Goal: Information Seeking & Learning: Learn about a topic

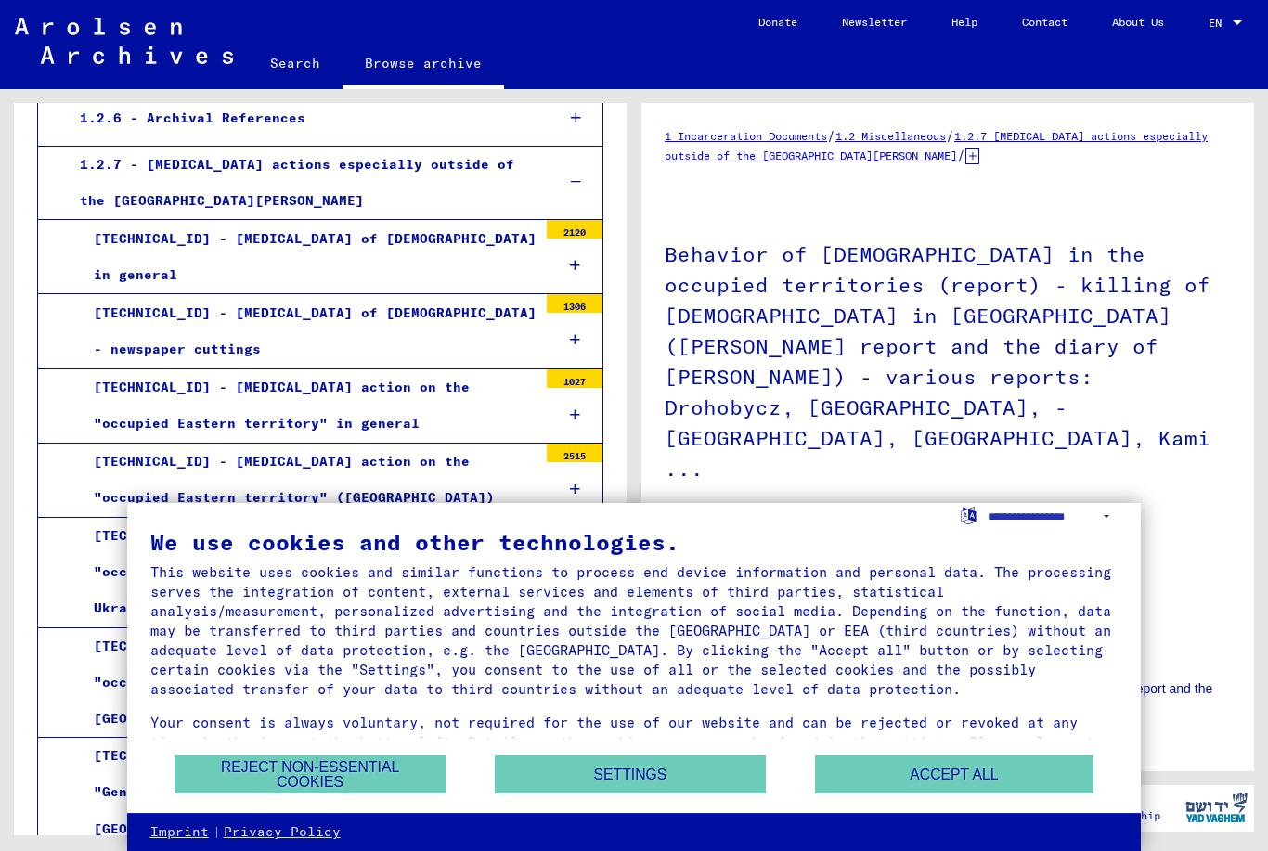
scroll to position [670, 0]
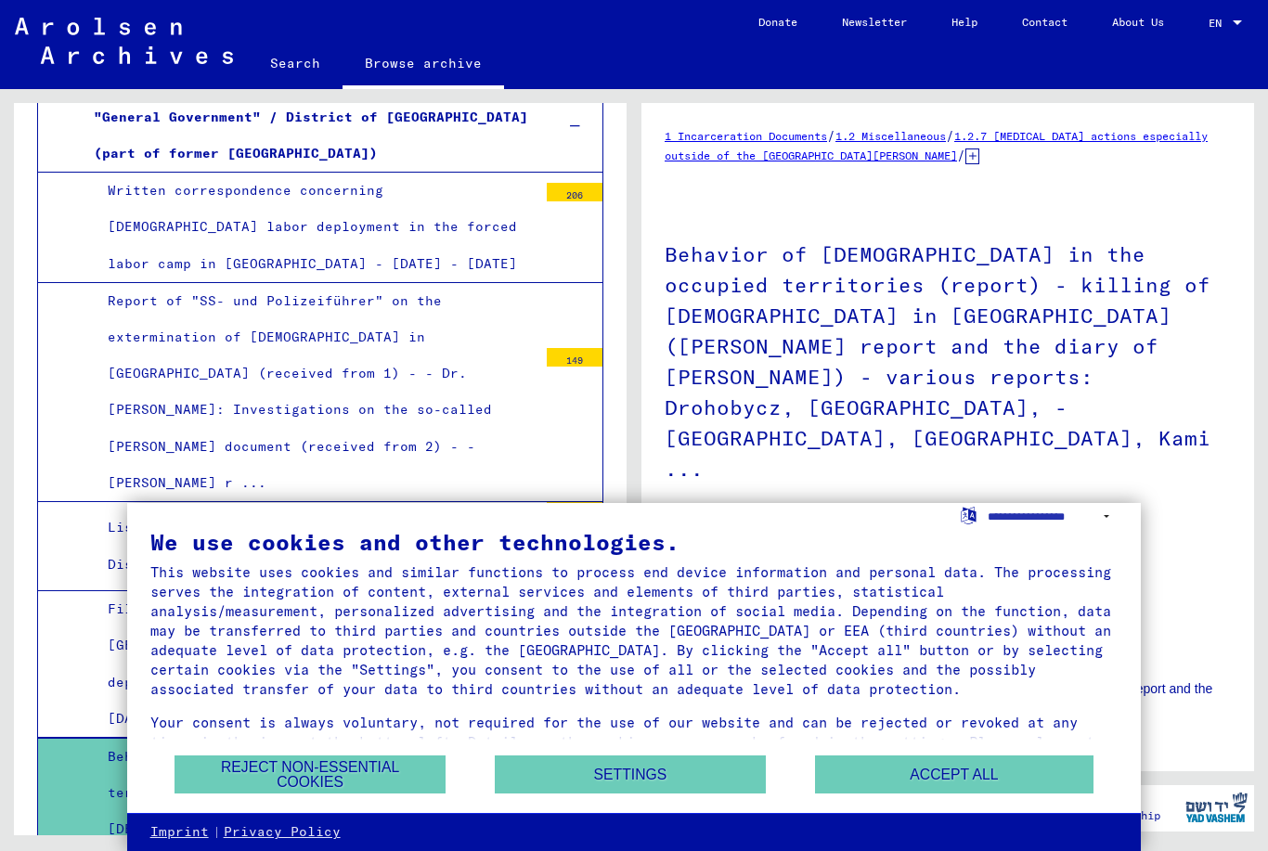
scroll to position [1453, 0]
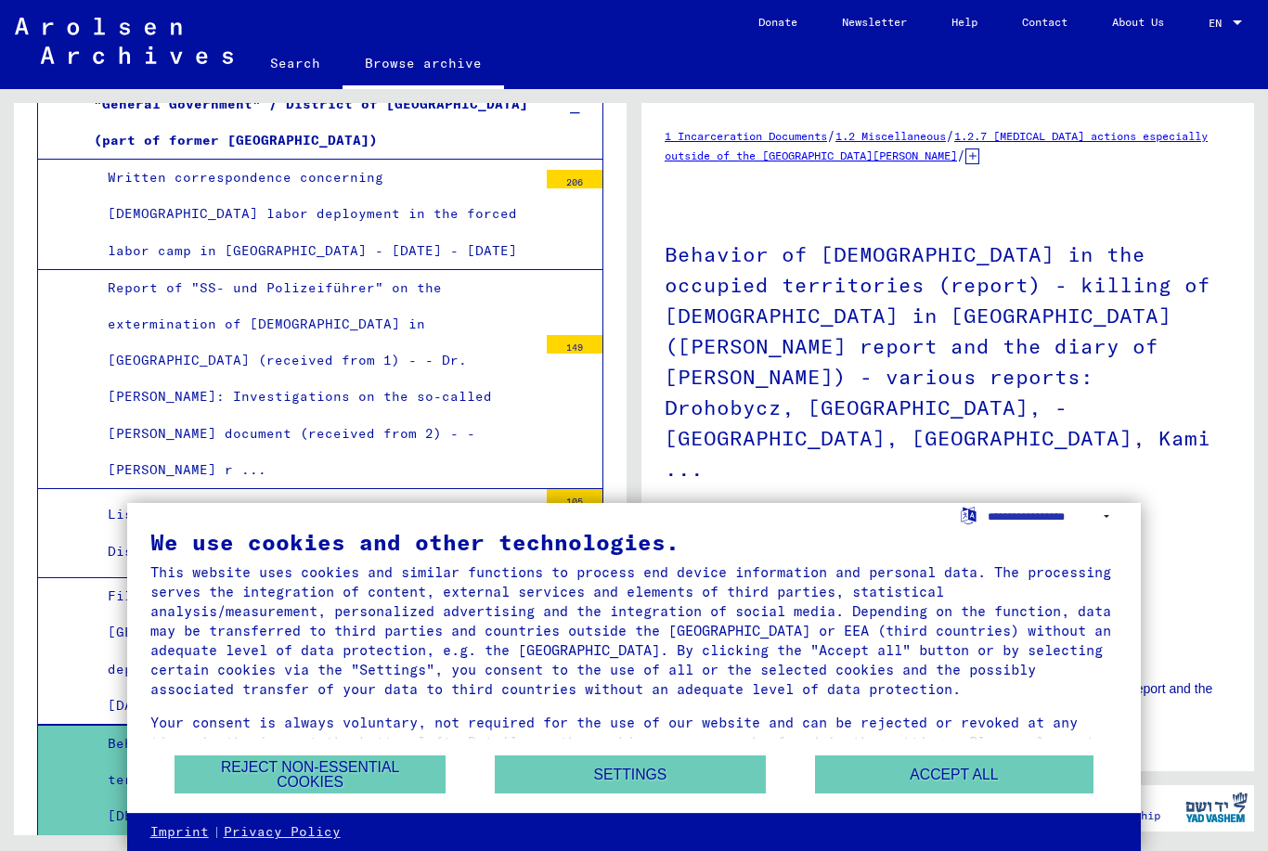
click at [967, 767] on button "Accept all" at bounding box center [954, 775] width 279 height 38
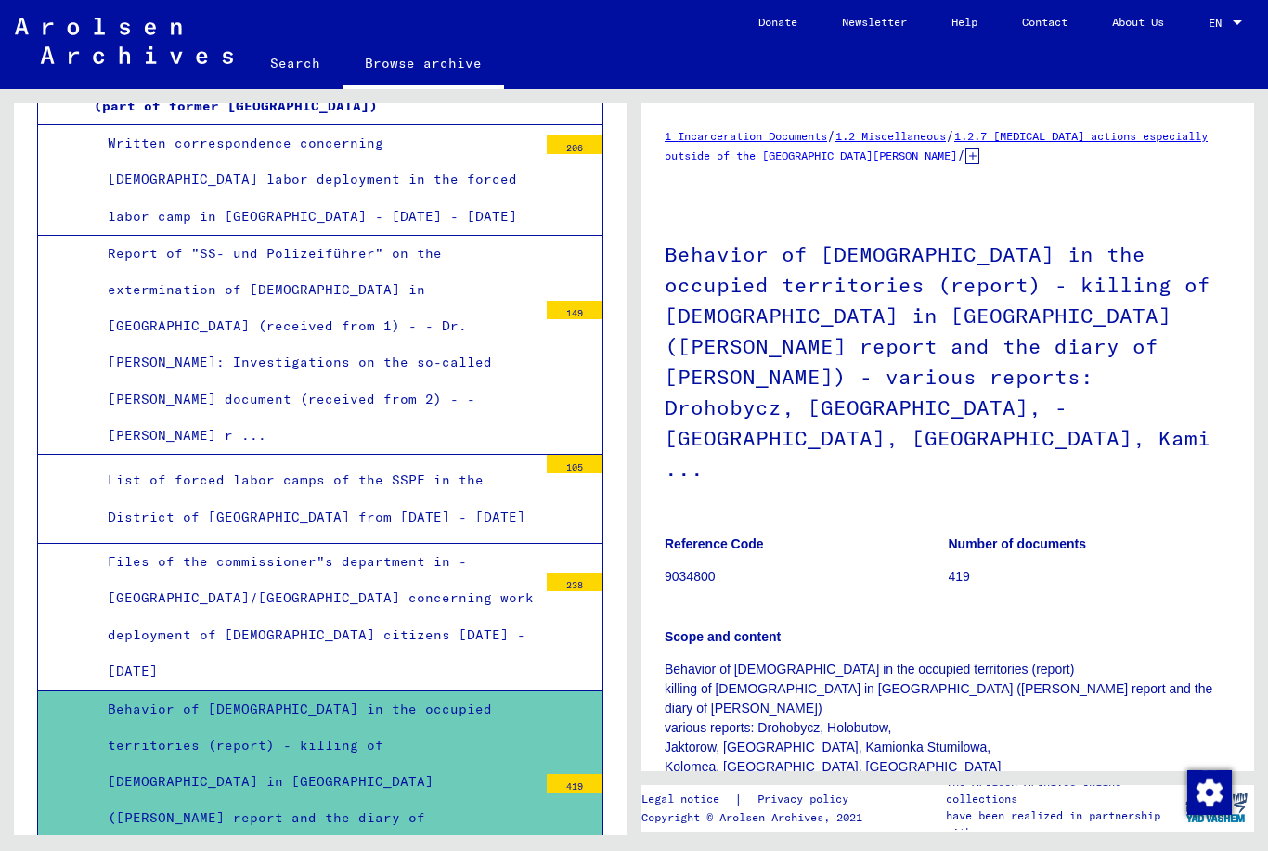
scroll to position [1489, 0]
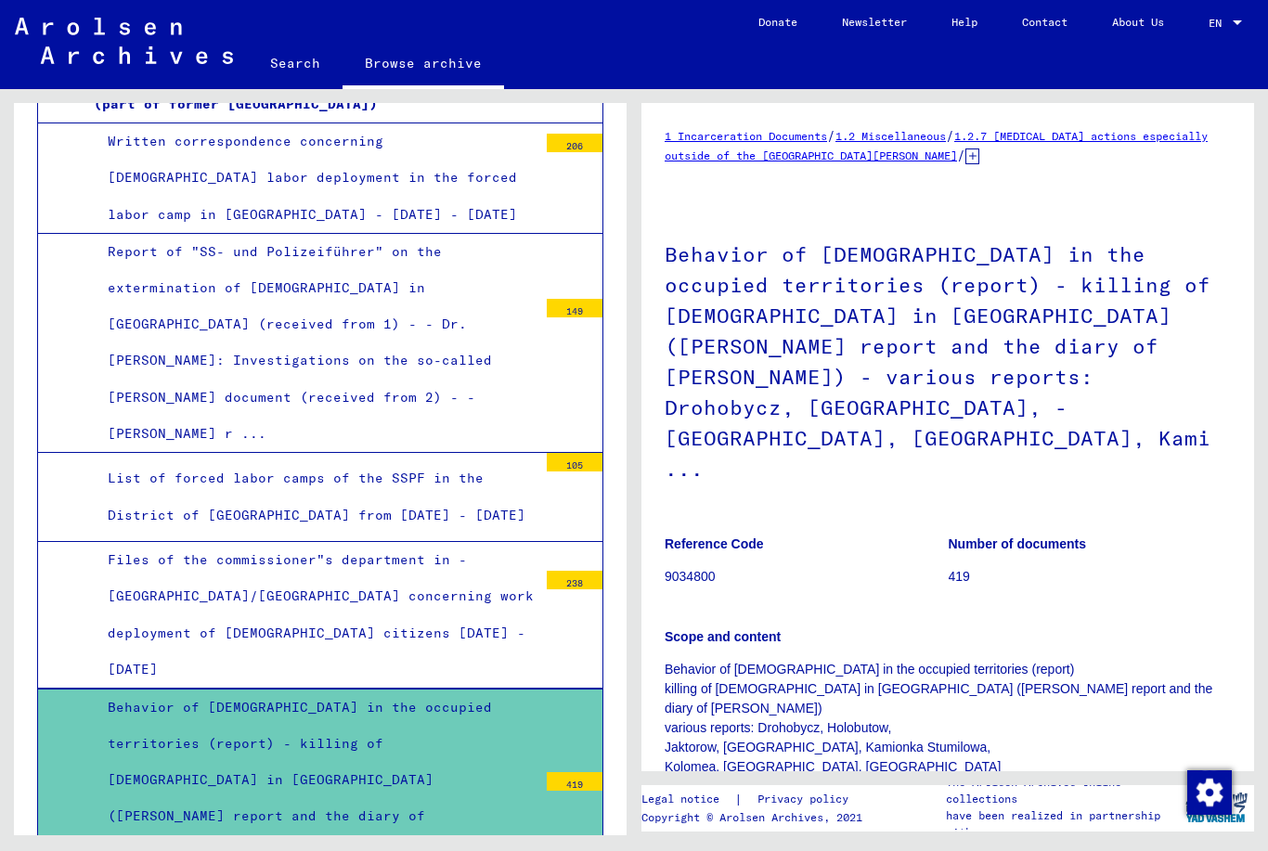
click at [190, 690] on div "Behavior of [DEMOGRAPHIC_DATA] in the occupied territories (report) - killing o…" at bounding box center [316, 817] width 444 height 254
click at [232, 690] on div "Behavior of [DEMOGRAPHIC_DATA] in the occupied territories (report) - killing o…" at bounding box center [316, 817] width 444 height 254
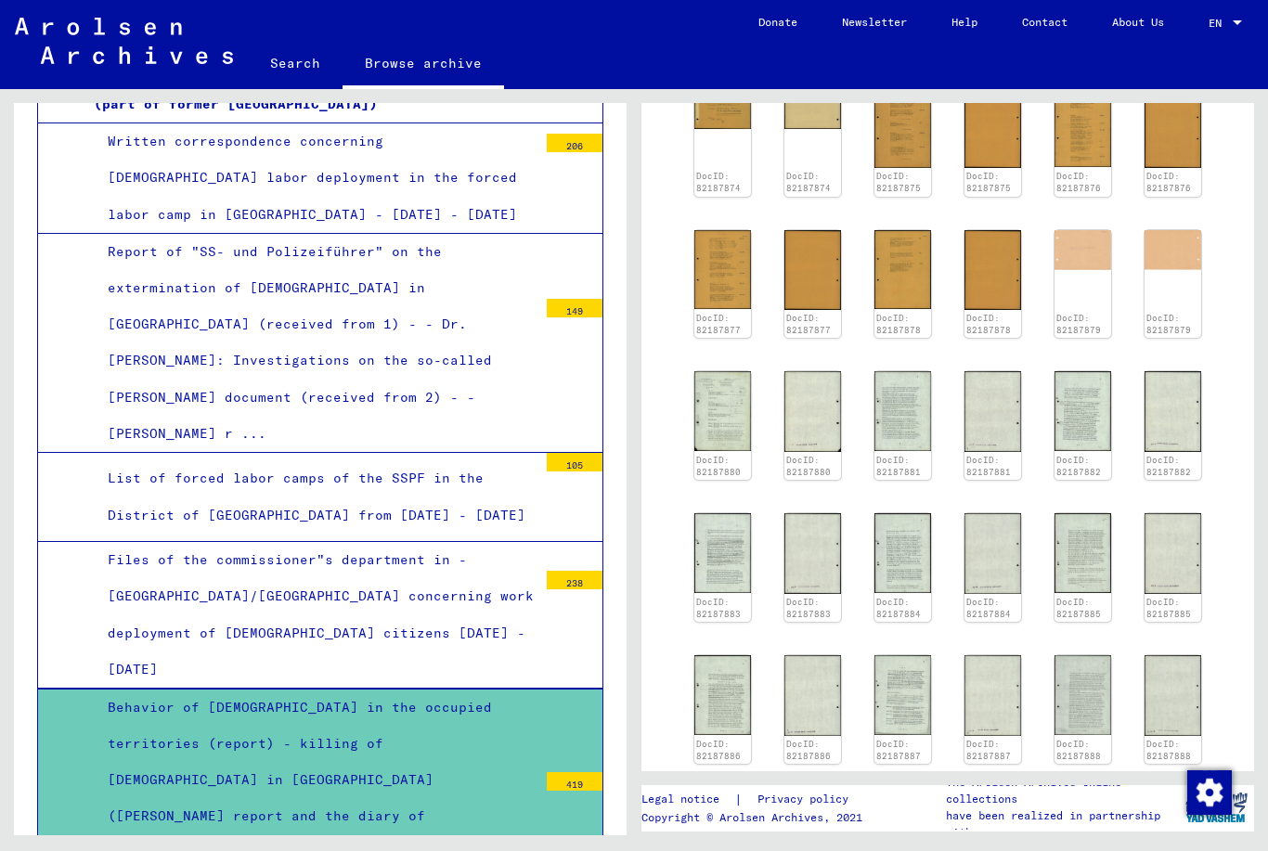
scroll to position [892, 0]
click at [1162, 787] on icon "Next page" at bounding box center [1168, 800] width 26 height 26
click at [1173, 787] on icon "Next page" at bounding box center [1168, 800] width 26 height 26
click at [1179, 787] on icon "Next page" at bounding box center [1168, 800] width 26 height 26
click at [1196, 787] on icon "Last page" at bounding box center [1205, 800] width 26 height 26
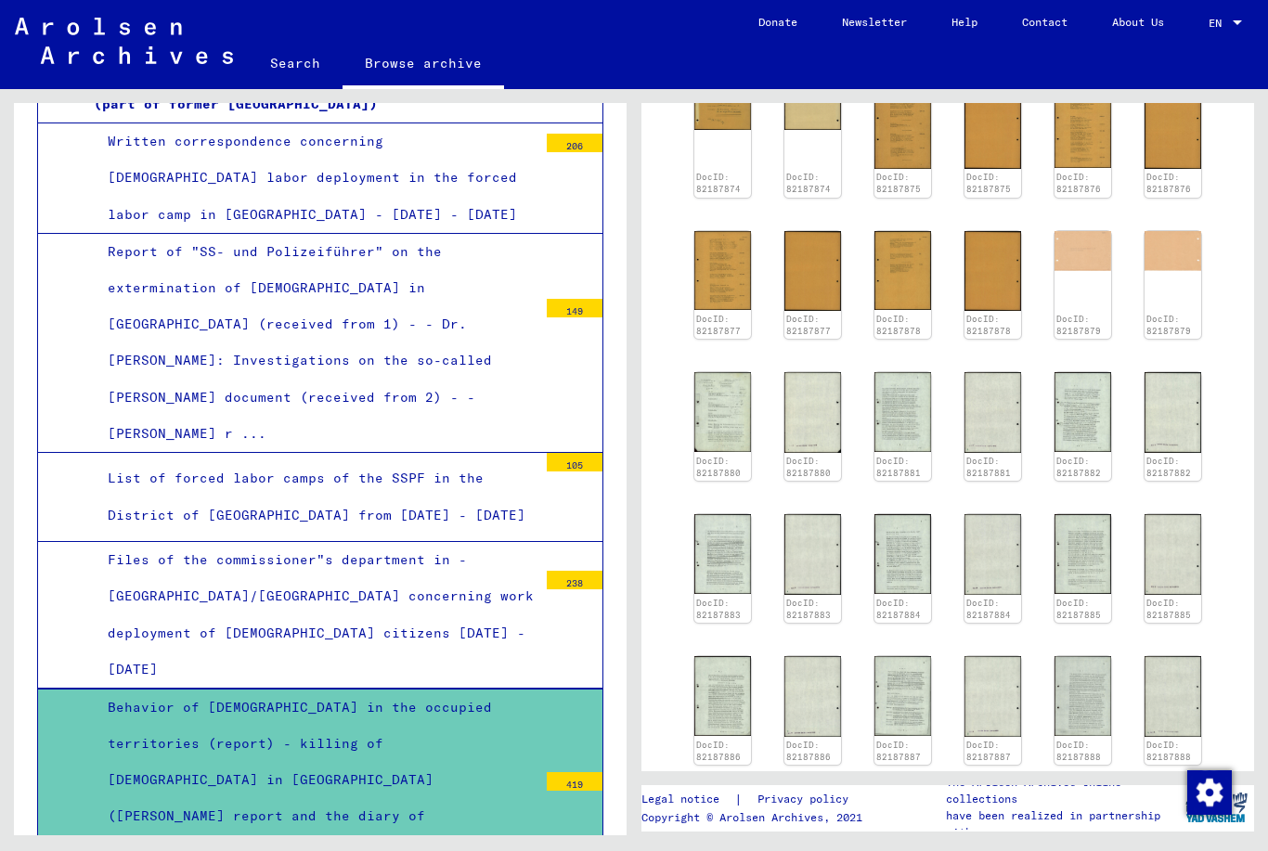
click at [1212, 794] on icon "Last page" at bounding box center [1205, 800] width 13 height 13
click at [1222, 780] on button "Last page" at bounding box center [1205, 798] width 37 height 37
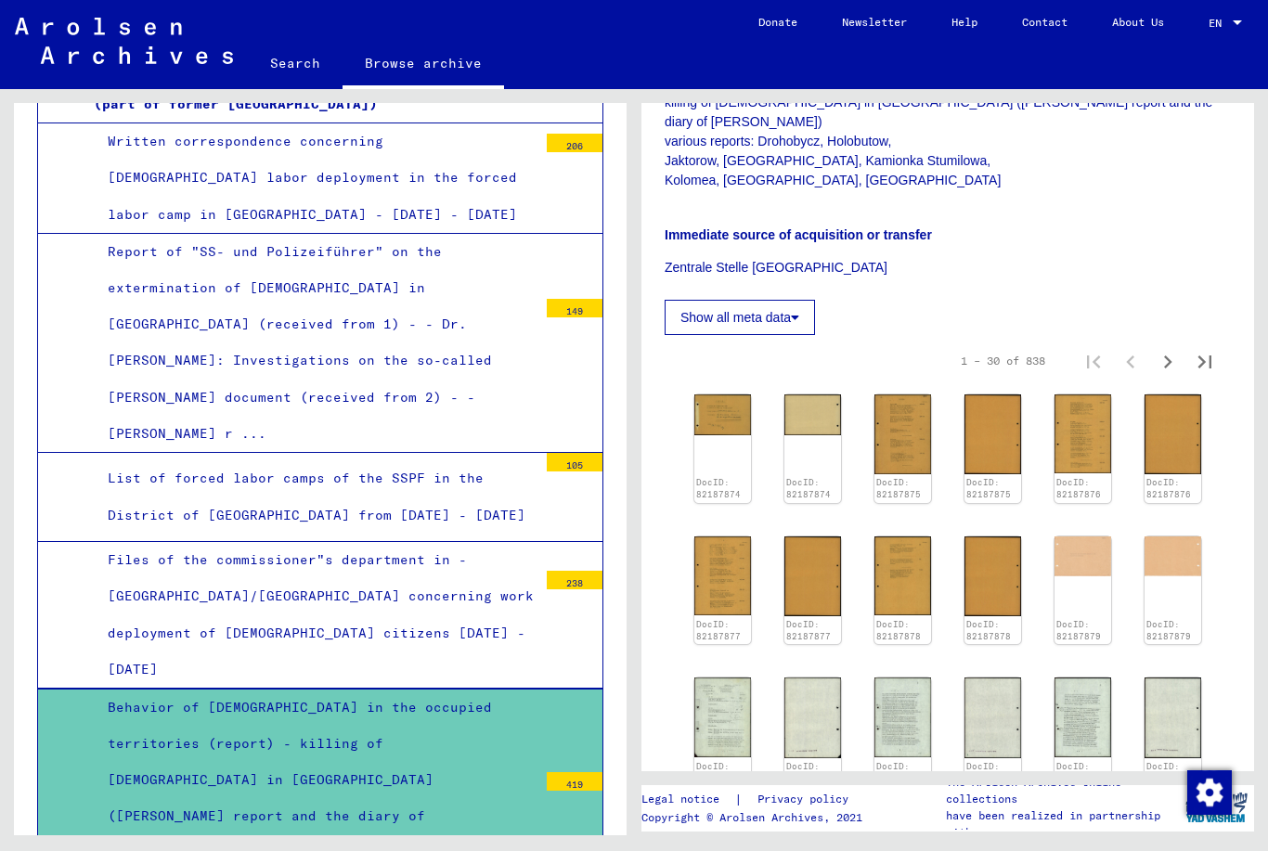
scroll to position [586, 0]
click at [1174, 350] on icon "Next page" at bounding box center [1168, 363] width 26 height 26
click at [1198, 344] on button "Last page" at bounding box center [1205, 362] width 37 height 37
click at [1176, 350] on icon "Next page" at bounding box center [1168, 363] width 26 height 26
click at [1179, 344] on button "Next page" at bounding box center [1167, 362] width 37 height 37
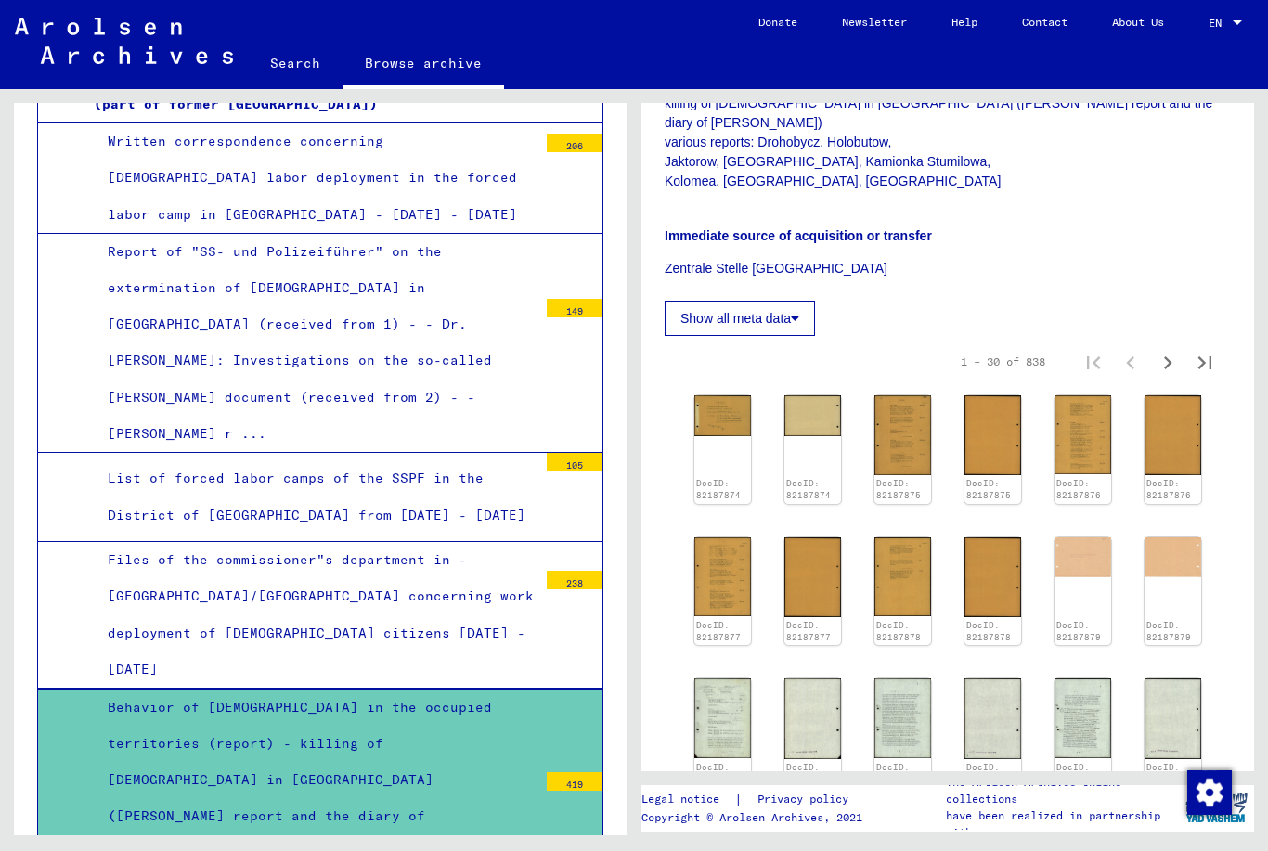
click at [1183, 344] on button "Next page" at bounding box center [1167, 362] width 37 height 37
click at [1165, 350] on icon "Next page" at bounding box center [1168, 363] width 26 height 26
click at [1174, 350] on icon "Next page" at bounding box center [1168, 363] width 26 height 26
click at [1173, 350] on icon "Next page" at bounding box center [1168, 363] width 26 height 26
click at [1176, 344] on button "Next page" at bounding box center [1167, 362] width 37 height 37
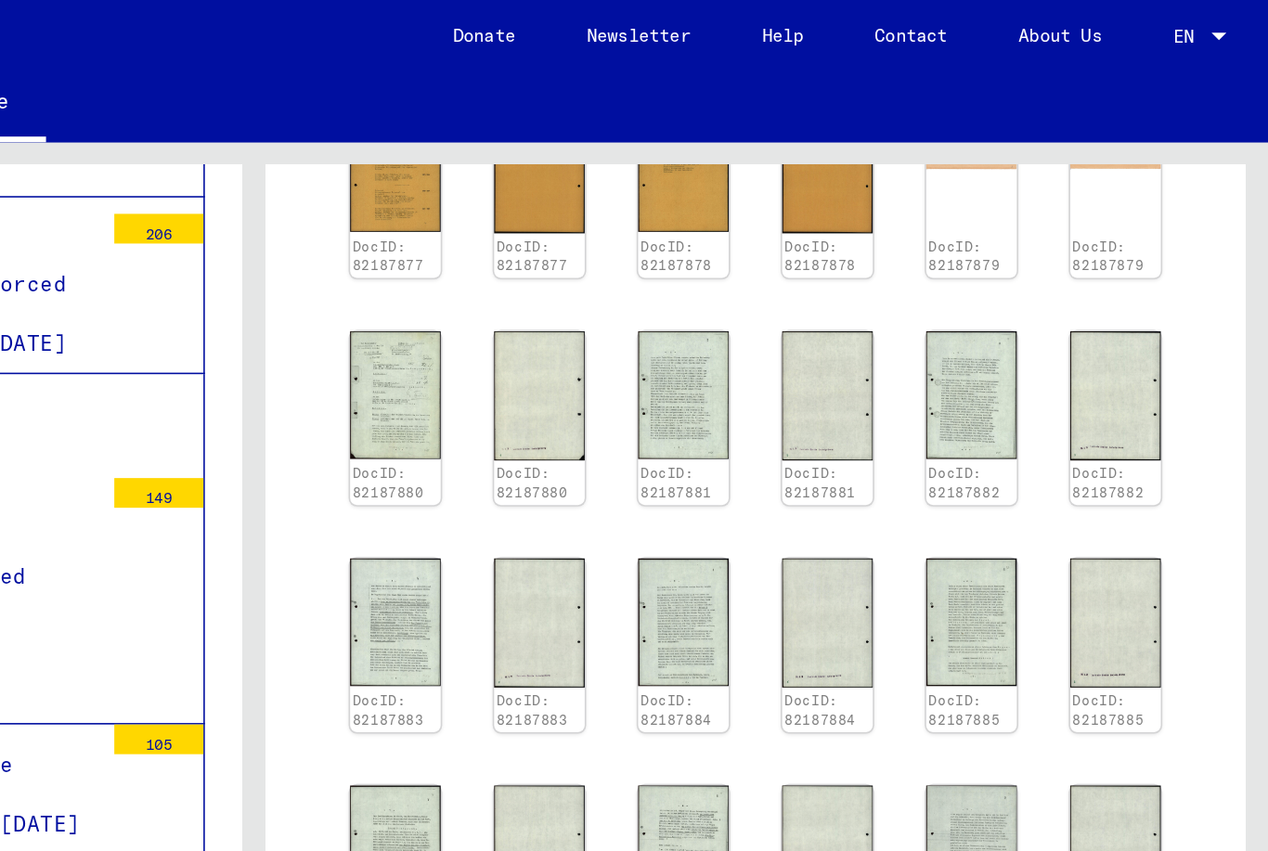
scroll to position [1146, 0]
click at [1155, 622] on icon "Next page" at bounding box center [1168, 635] width 26 height 26
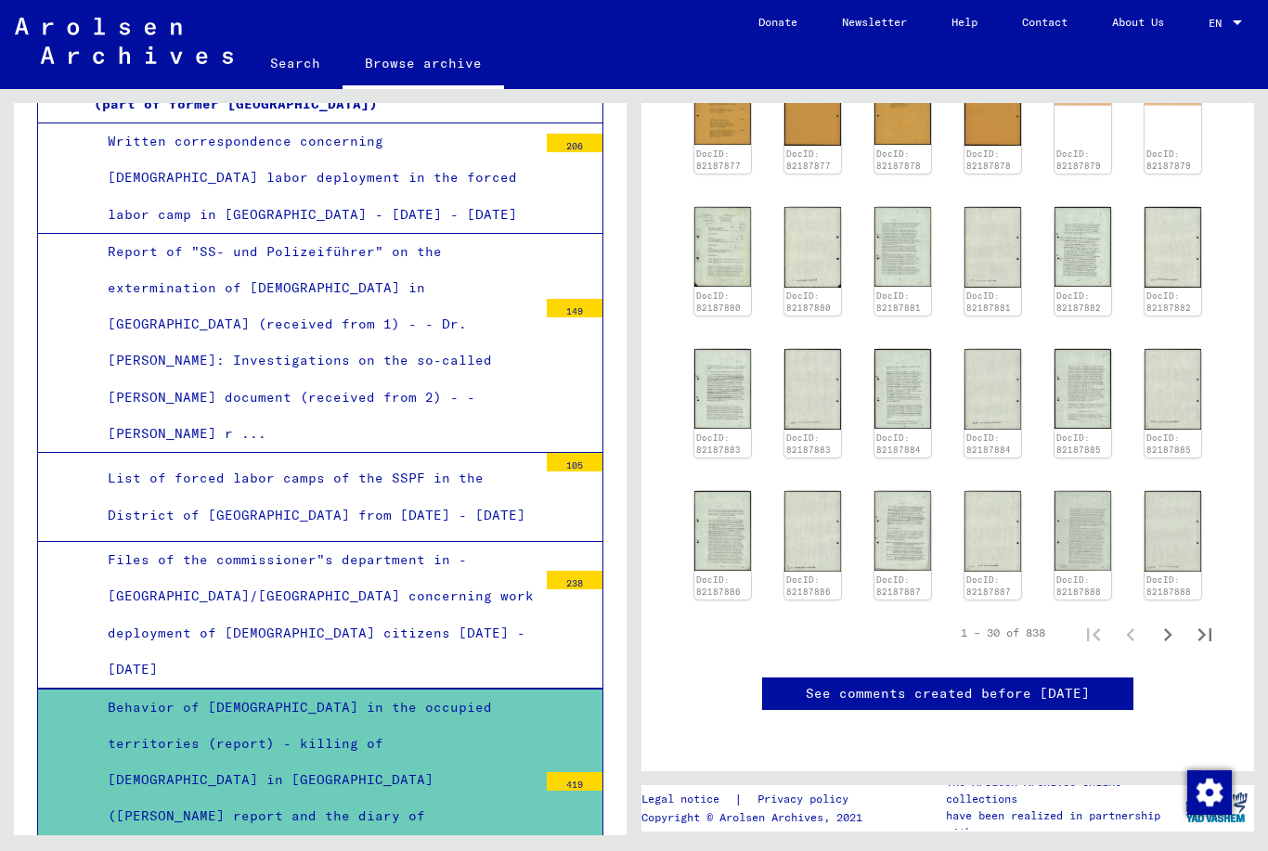
scroll to position [1032, 0]
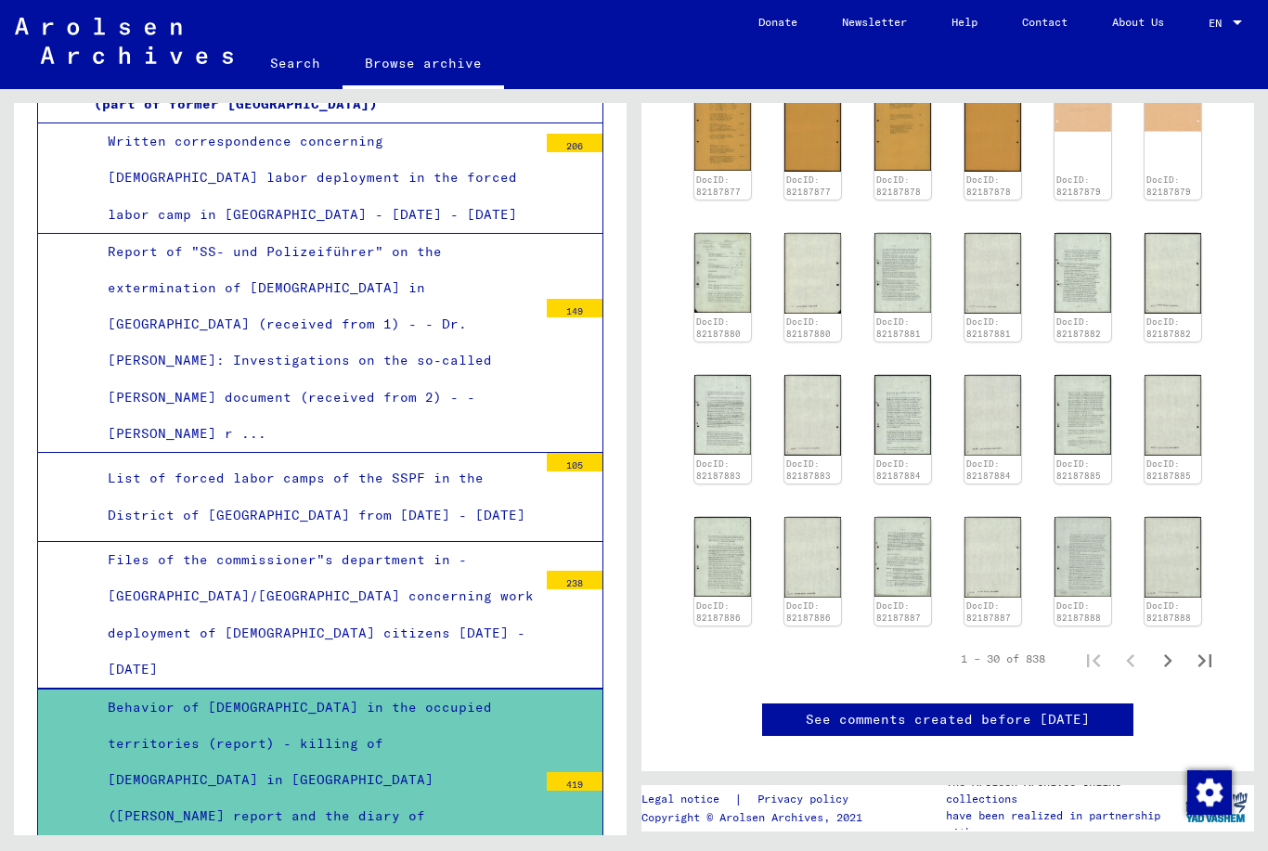
click at [1179, 648] on icon "Next page" at bounding box center [1168, 661] width 26 height 26
click at [1187, 641] on button "Last page" at bounding box center [1205, 659] width 37 height 37
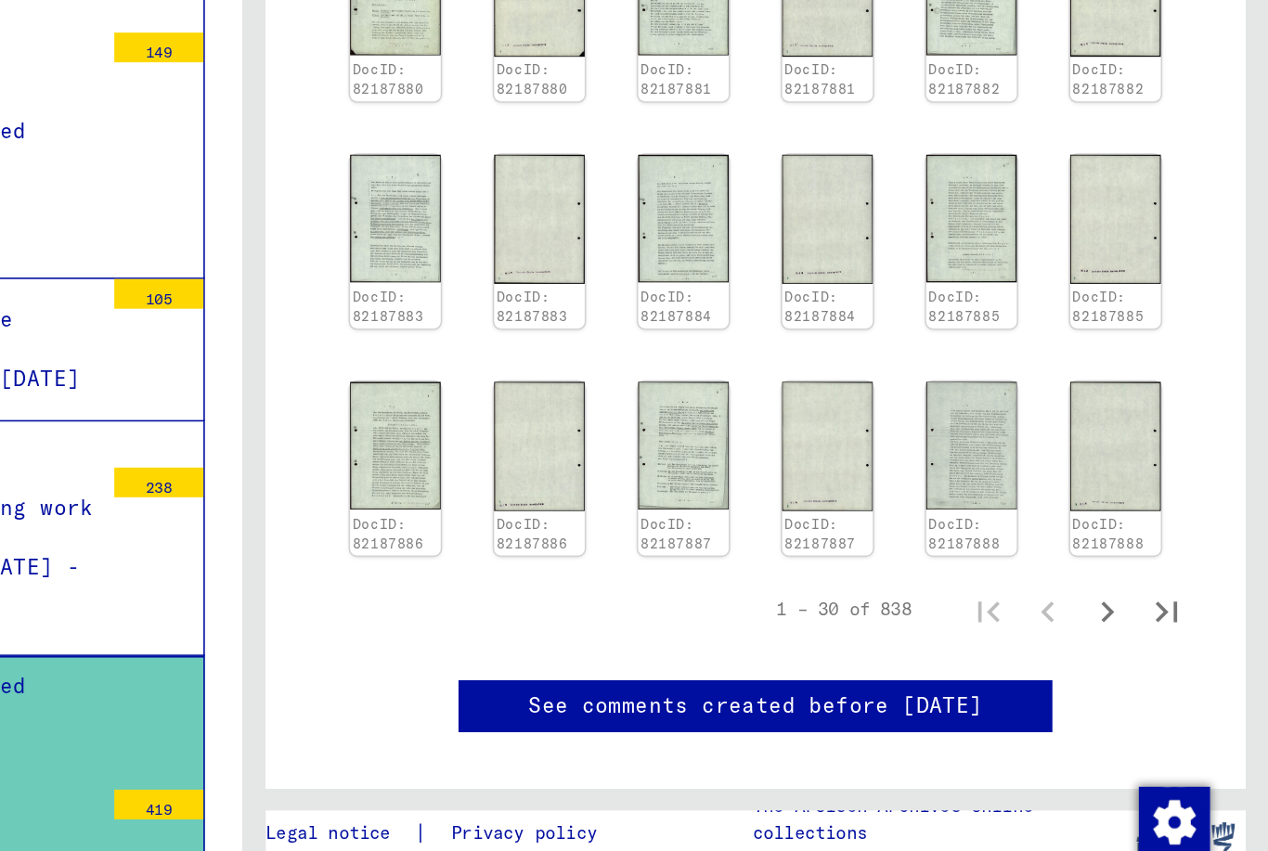
click at [1199, 655] on icon "Last page" at bounding box center [1205, 661] width 13 height 13
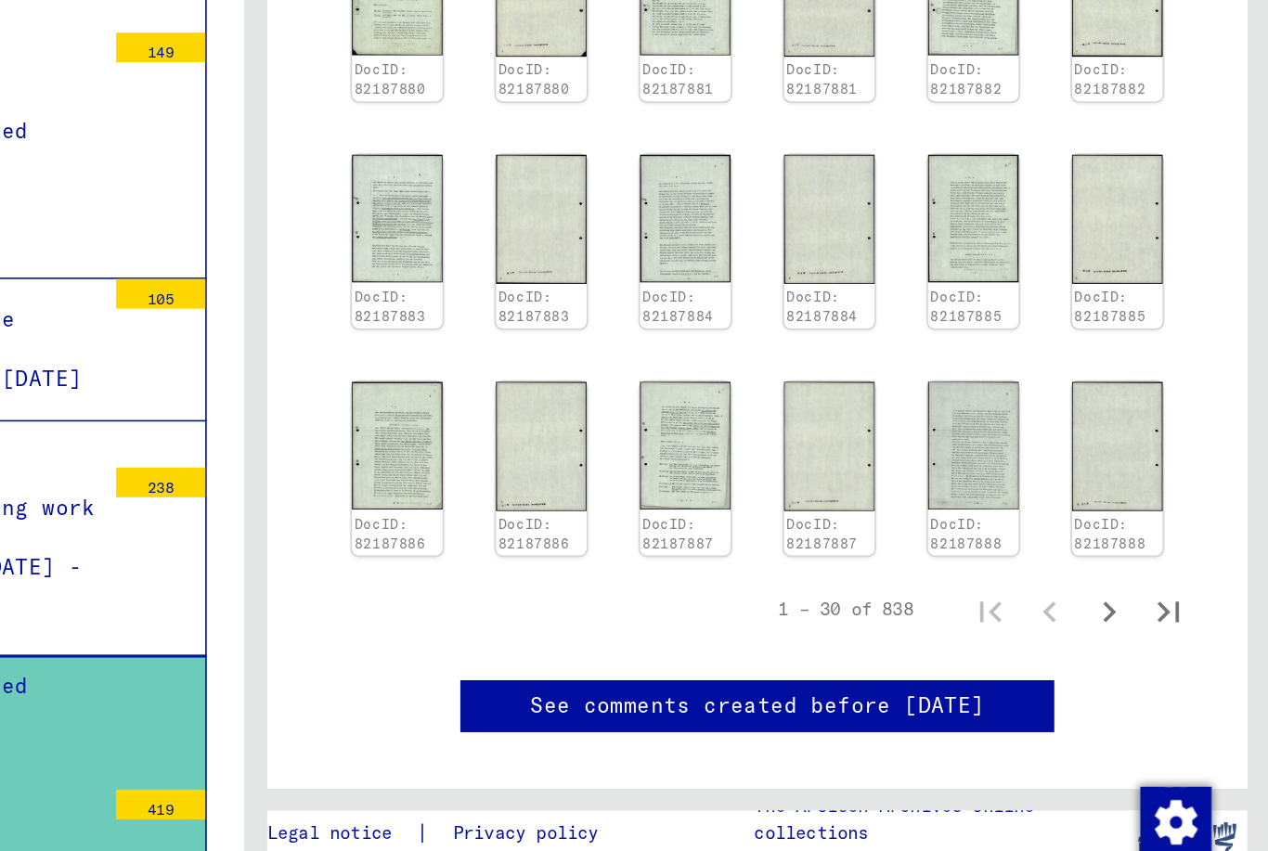
scroll to position [0, 0]
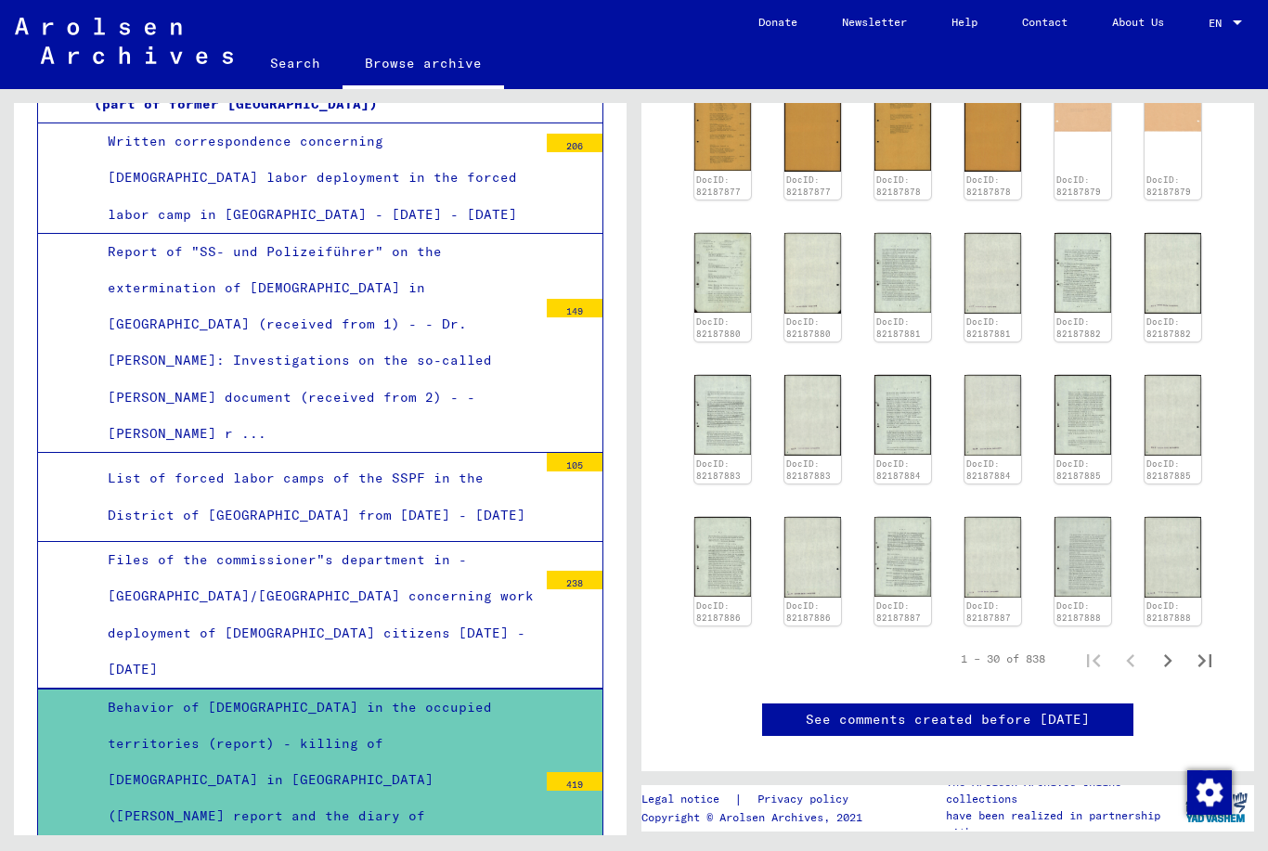
click at [338, 690] on div "Behavior of [DEMOGRAPHIC_DATA] in the occupied territories (report) - killing o…" at bounding box center [316, 817] width 444 height 254
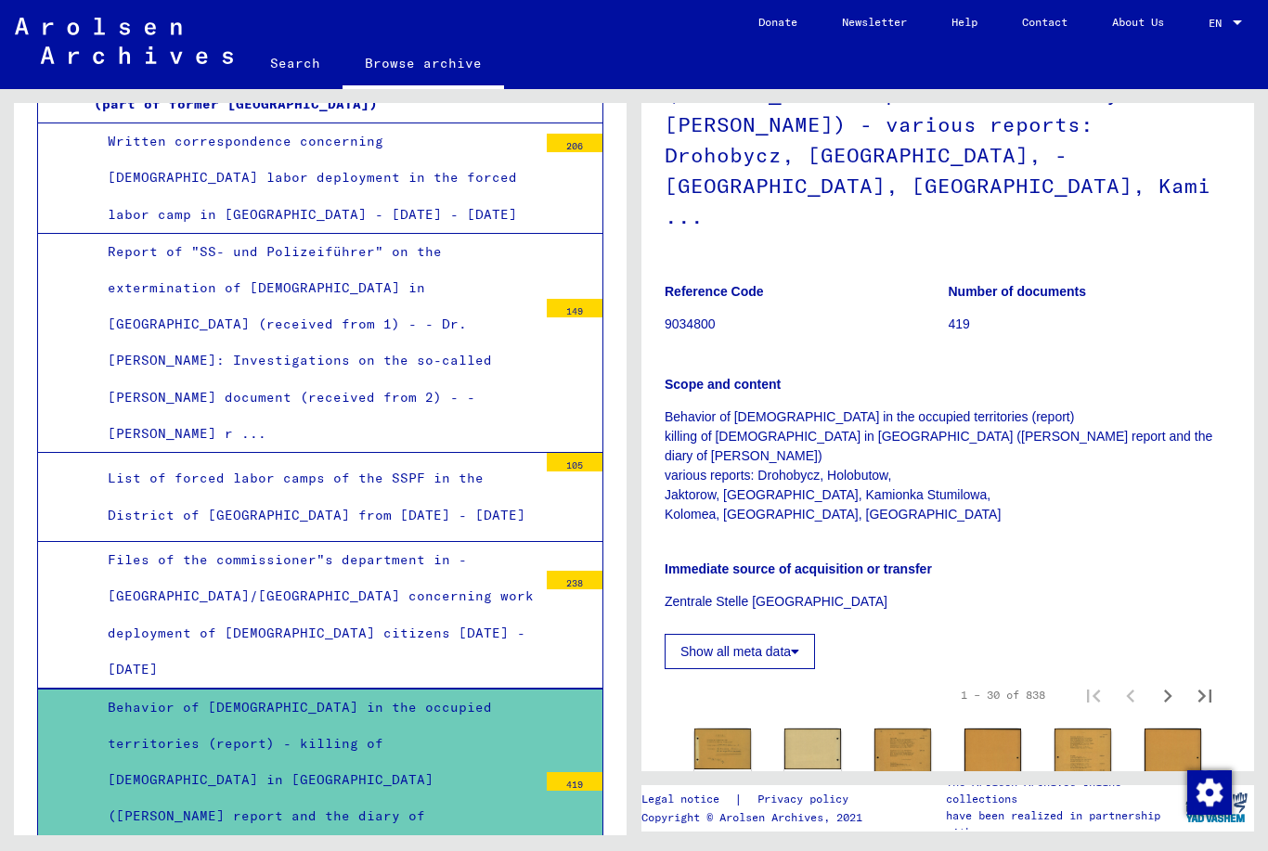
scroll to position [252, 0]
click at [1175, 684] on icon "Next page" at bounding box center [1168, 697] width 26 height 26
click at [1206, 684] on icon "Last page" at bounding box center [1205, 697] width 26 height 26
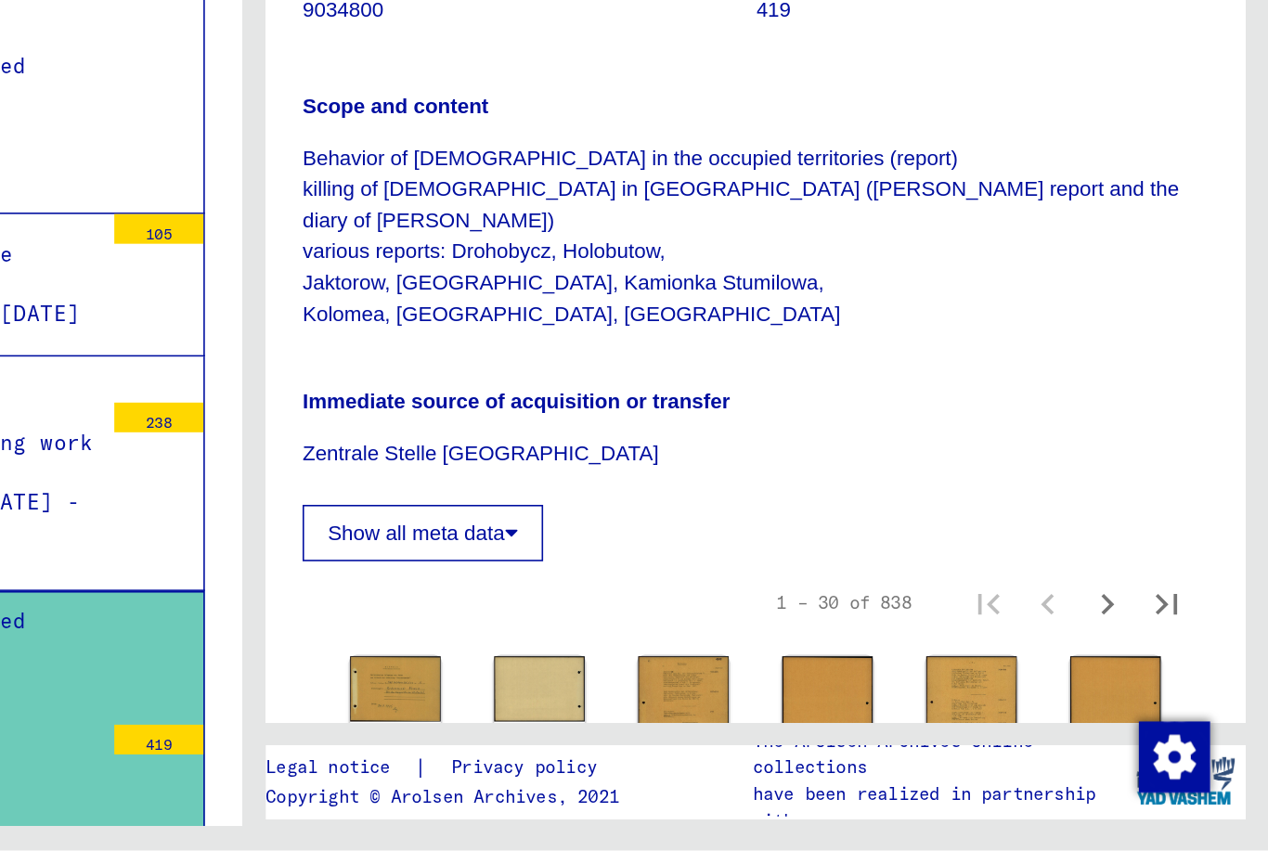
click at [1164, 691] on icon "Next page" at bounding box center [1168, 697] width 8 height 13
click at [1155, 684] on icon "Next page" at bounding box center [1168, 697] width 26 height 26
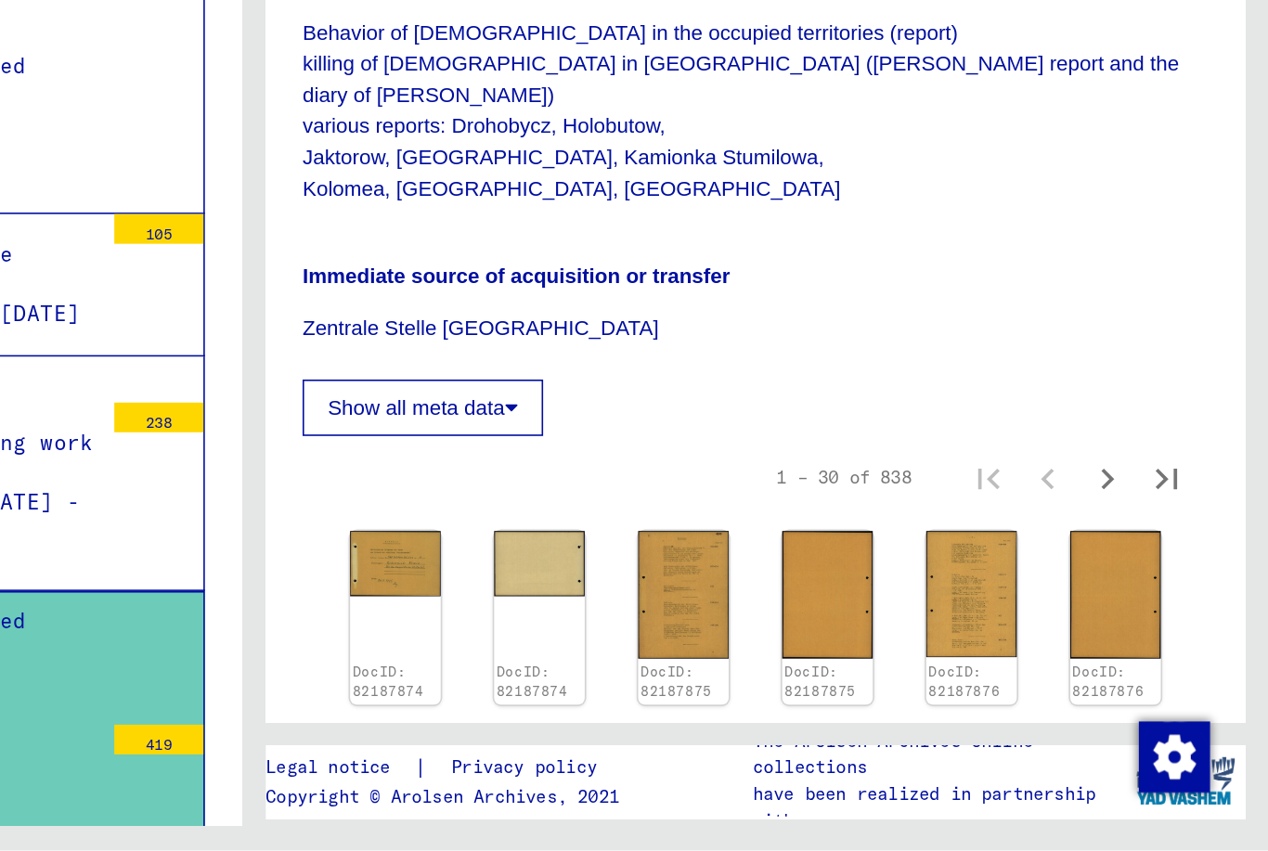
scroll to position [338, 0]
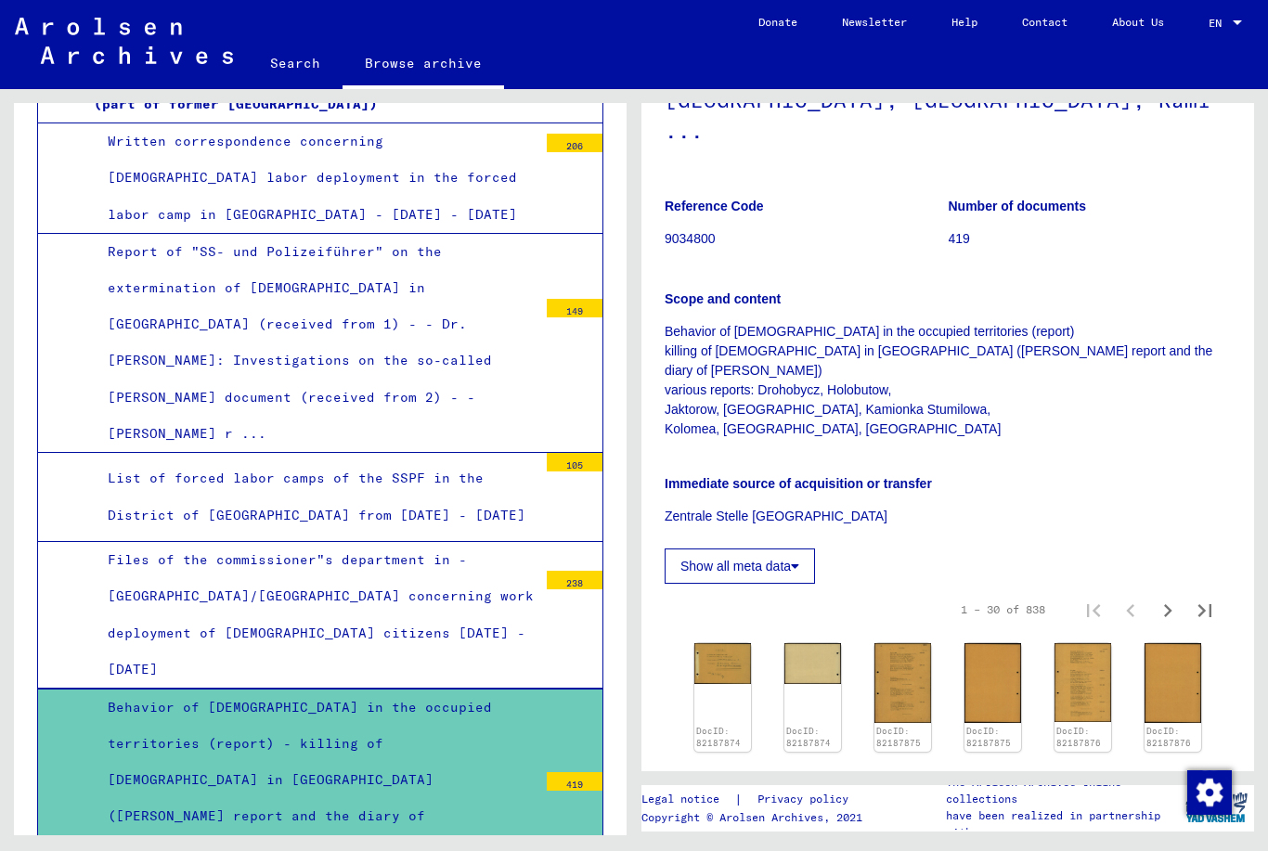
click at [795, 560] on icon at bounding box center [795, 566] width 8 height 13
click at [767, 549] on button "Show all meta data" at bounding box center [740, 566] width 150 height 35
click at [755, 549] on button "Show all meta data" at bounding box center [740, 566] width 150 height 35
click at [753, 549] on button "Show all meta data" at bounding box center [740, 566] width 150 height 35
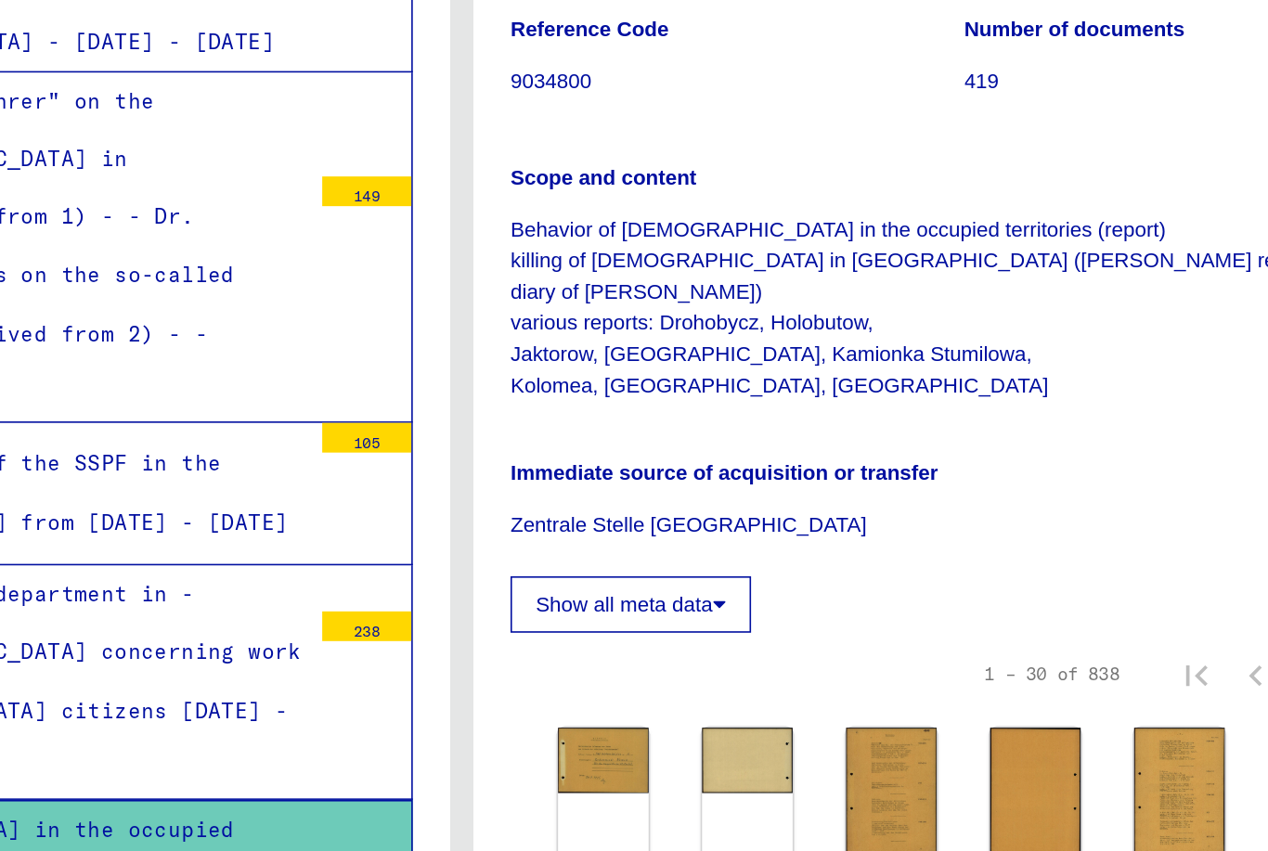
click at [665, 549] on button "Show all meta data" at bounding box center [740, 566] width 150 height 35
